Goal: Task Accomplishment & Management: Use online tool/utility

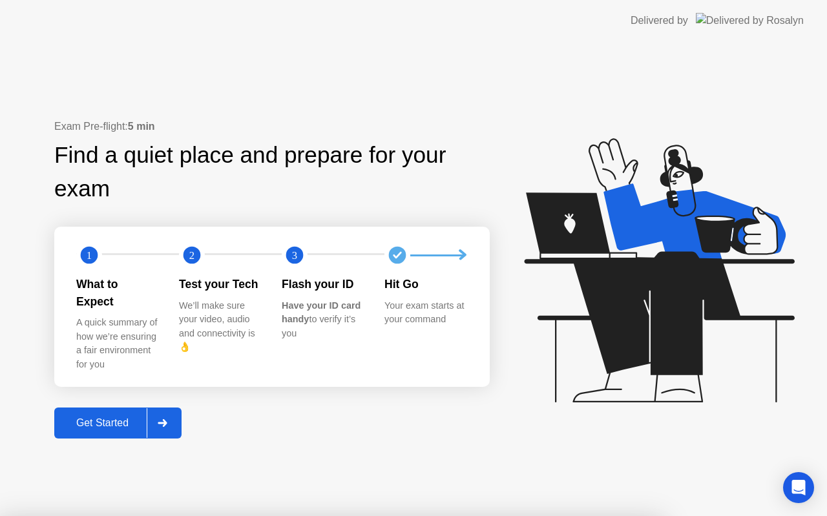
drag, startPoint x: 486, startPoint y: 295, endPoint x: 457, endPoint y: 335, distance: 49.5
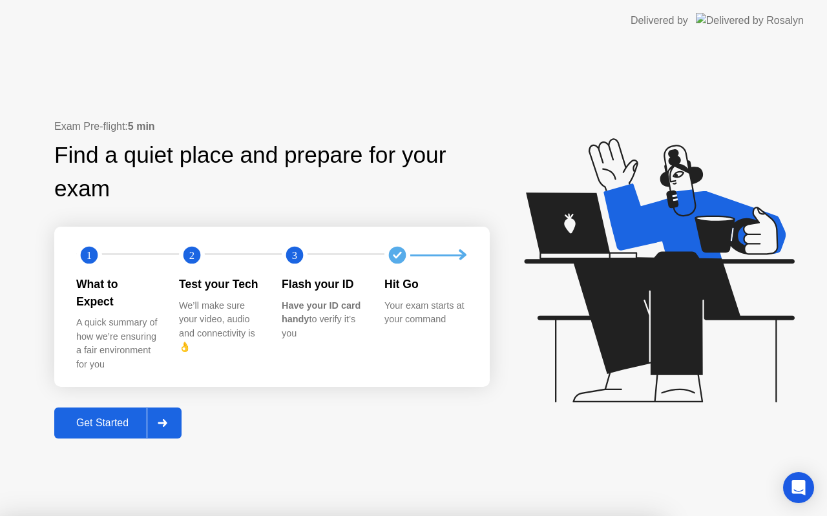
drag, startPoint x: 480, startPoint y: 297, endPoint x: 528, endPoint y: 270, distance: 55.0
